Goal: Navigation & Orientation: Find specific page/section

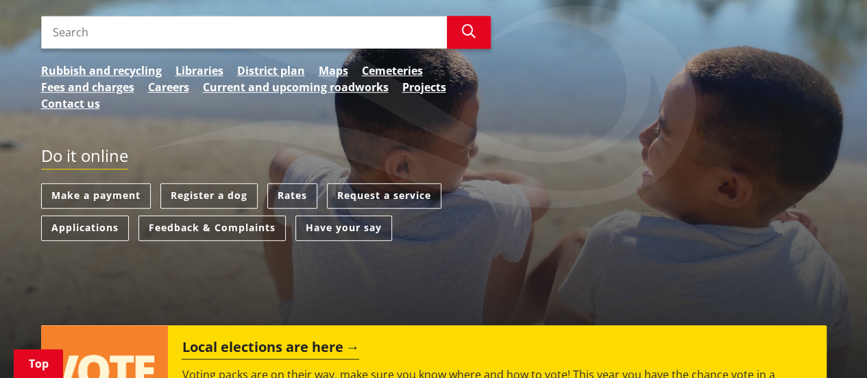
scroll to position [299, 0]
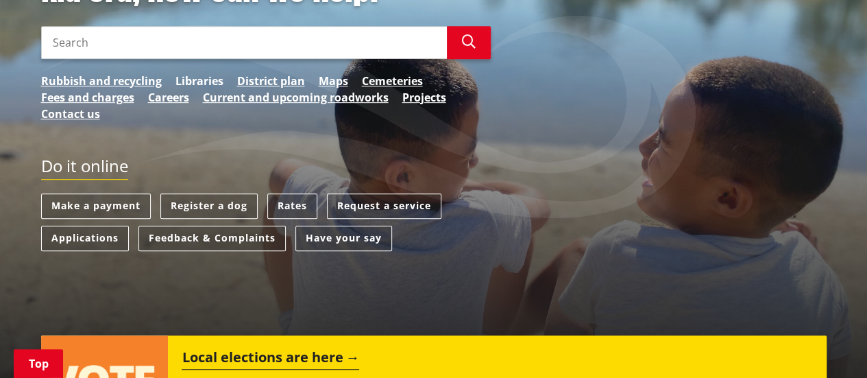
click at [209, 73] on link "Libraries" at bounding box center [199, 81] width 48 height 16
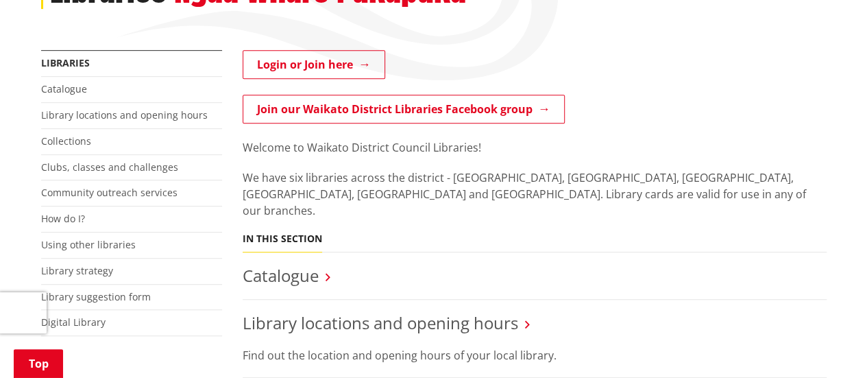
scroll to position [292, 0]
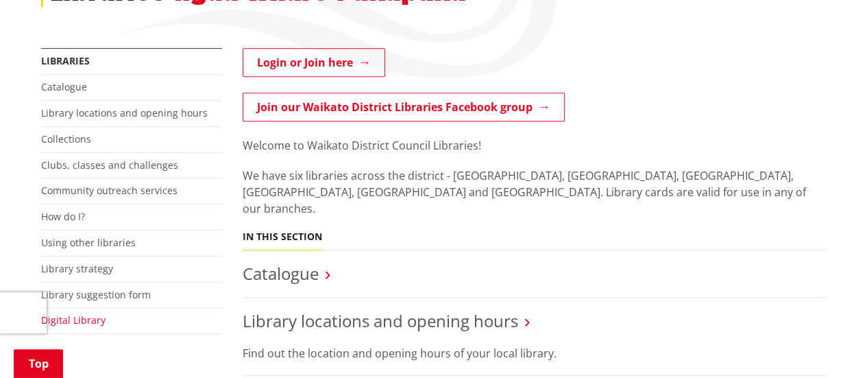
click at [96, 313] on link "Digital Library" at bounding box center [73, 319] width 64 height 13
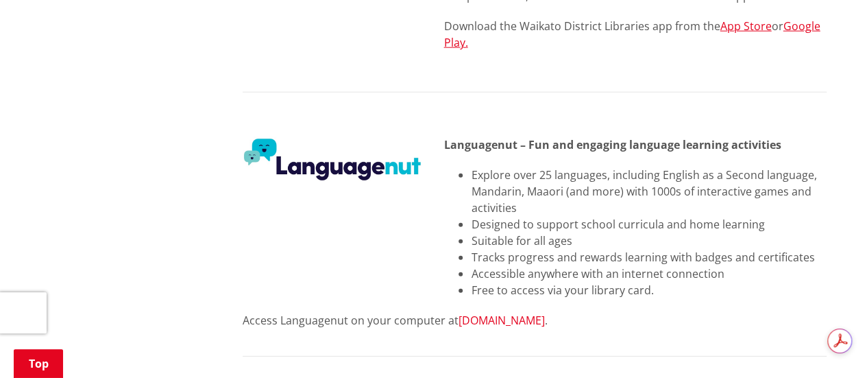
click at [489, 312] on link "Languagenut.com" at bounding box center [501, 319] width 86 height 15
click at [491, 312] on link "Languagenut.com" at bounding box center [501, 319] width 86 height 15
